Goal: Check status: Check status

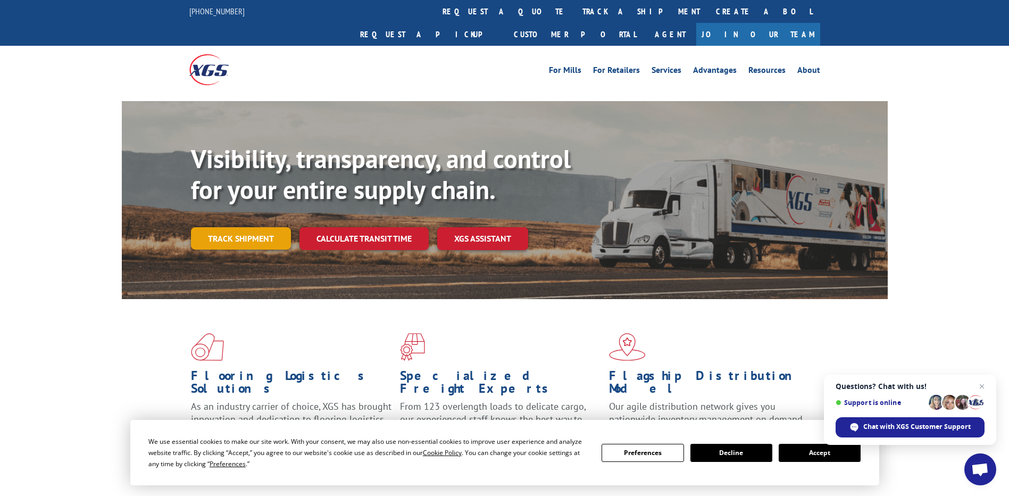
click at [208, 227] on link "Track shipment" at bounding box center [241, 238] width 100 height 22
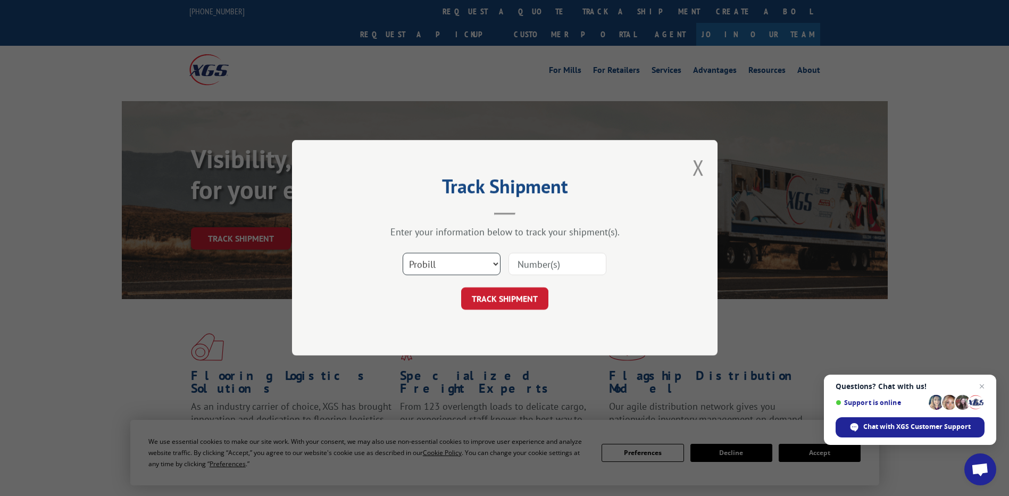
click at [447, 269] on select "Select category... Probill BOL PO" at bounding box center [452, 264] width 98 height 22
select select "po"
click at [403, 253] on select "Select category... Probill BOL PO" at bounding box center [452, 264] width 98 height 22
paste input "83544982"
click at [505, 300] on button "TRACK SHIPMENT" at bounding box center [504, 299] width 87 height 22
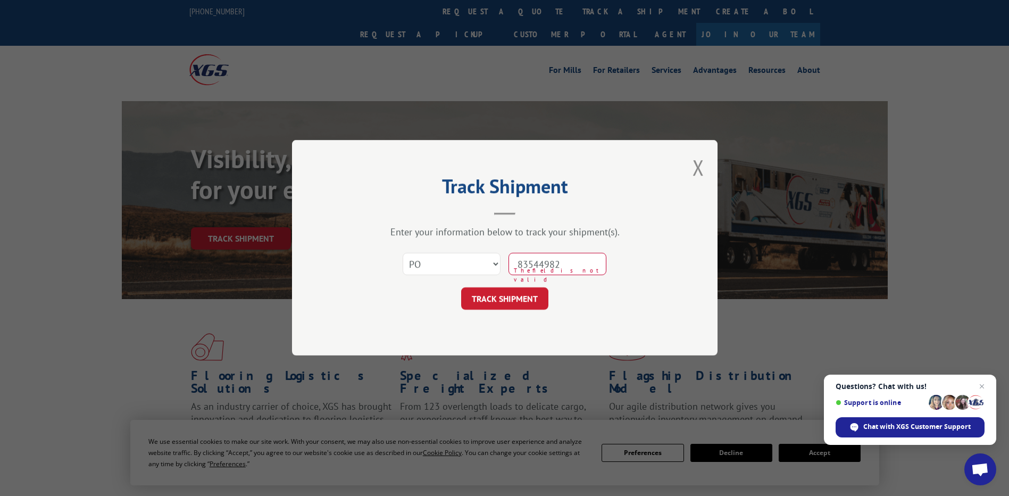
click at [535, 267] on input "83544982" at bounding box center [558, 264] width 98 height 22
type input "83544982"
drag, startPoint x: 526, startPoint y: 295, endPoint x: 531, endPoint y: 291, distance: 6.5
click at [527, 294] on button "TRACK SHIPMENT" at bounding box center [504, 299] width 87 height 22
